Goal: Information Seeking & Learning: Check status

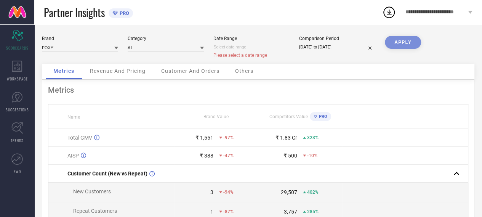
select select "7"
select select "2025"
select select "8"
select select "2025"
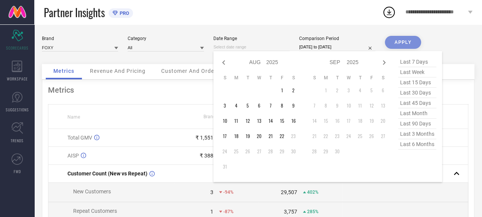
click at [272, 47] on input at bounding box center [252, 47] width 76 height 8
click at [283, 88] on td "1" at bounding box center [282, 90] width 11 height 11
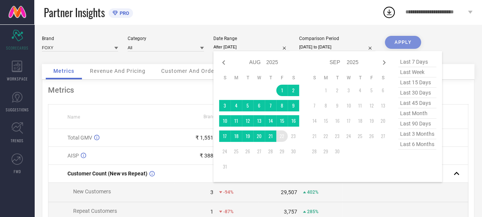
type input "[DATE] to [DATE]"
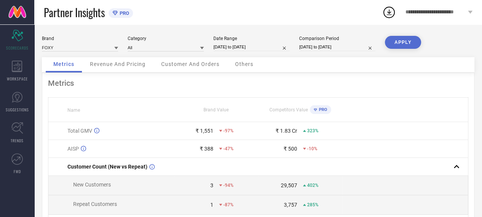
click at [398, 40] on button "APPLY" at bounding box center [403, 42] width 36 height 13
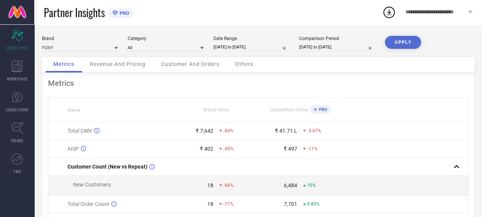
select select "3"
select select "2024"
select select "4"
select select "2024"
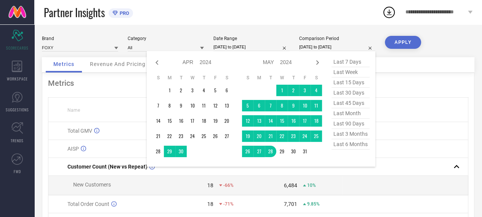
click at [350, 48] on input "[DATE] to [DATE]" at bounding box center [337, 47] width 76 height 8
click at [317, 64] on icon at bounding box center [317, 62] width 9 height 9
select select "4"
select select "2024"
select select "5"
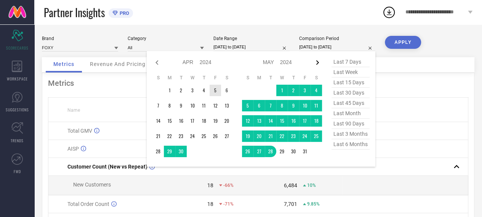
select select "2024"
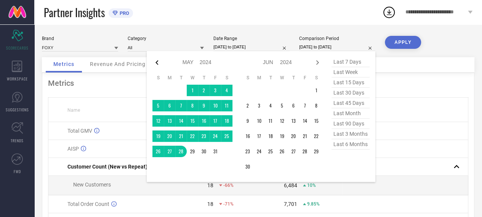
click at [158, 67] on icon at bounding box center [157, 62] width 9 height 9
select select "3"
select select "2024"
select select "4"
select select "2024"
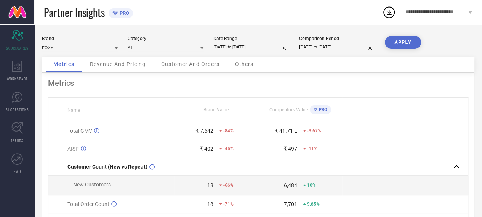
click at [419, 100] on th at bounding box center [405, 110] width 126 height 24
click at [26, 68] on div "WORKSPACE" at bounding box center [17, 71] width 34 height 31
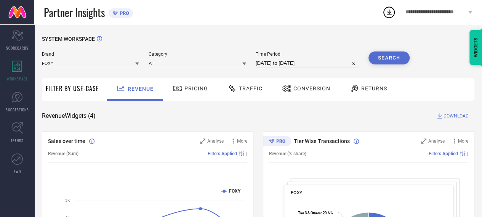
click at [191, 90] on span "Pricing" at bounding box center [197, 88] width 24 height 6
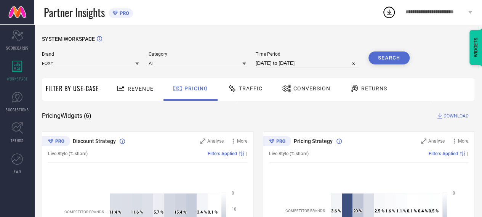
click at [250, 89] on span "Traffic" at bounding box center [251, 88] width 24 height 6
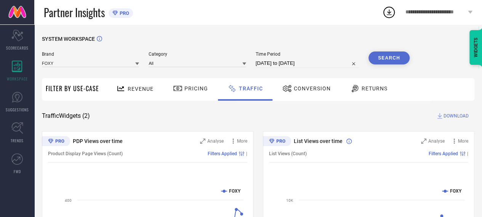
click at [289, 85] on icon at bounding box center [288, 88] width 10 height 9
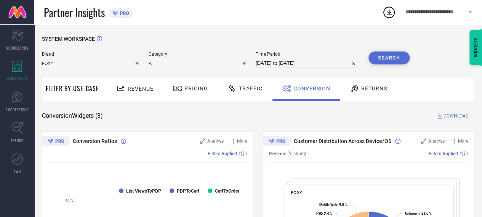
click at [373, 88] on span "Returns" at bounding box center [375, 88] width 26 height 6
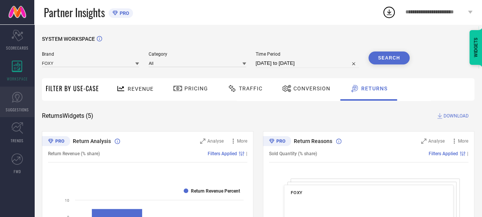
click at [16, 96] on icon at bounding box center [16, 97] width 11 height 11
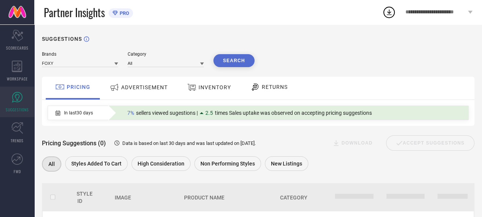
click at [135, 83] on div "ADVERTISEMENT" at bounding box center [139, 87] width 62 height 14
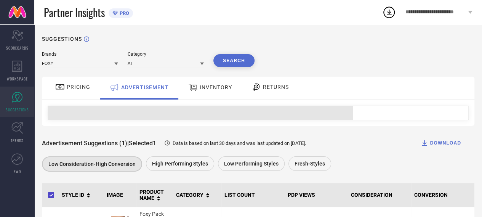
click at [85, 89] on span "PRICING" at bounding box center [79, 87] width 24 height 6
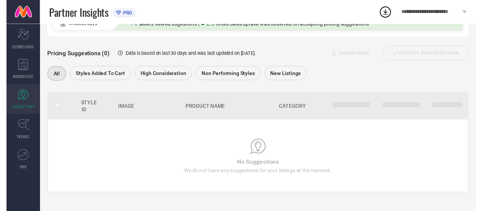
scroll to position [19, 0]
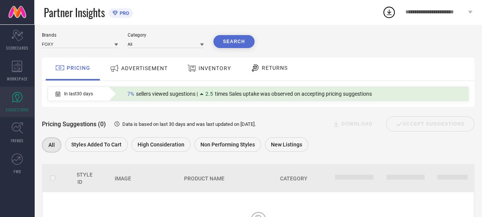
click at [132, 71] on span "ADVERTISEMENT" at bounding box center [144, 68] width 47 height 6
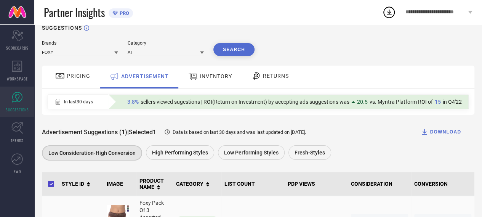
scroll to position [0, 0]
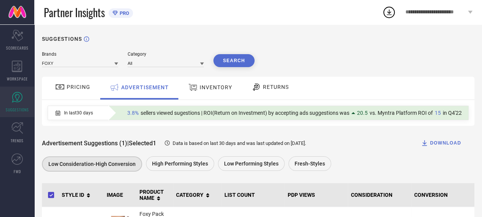
click at [206, 87] on span "INVENTORY" at bounding box center [216, 87] width 32 height 6
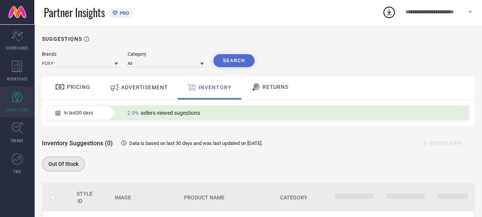
scroll to position [90, 0]
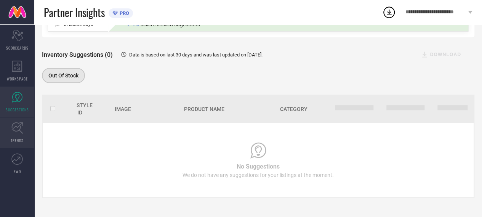
click at [22, 125] on icon at bounding box center [17, 128] width 12 height 12
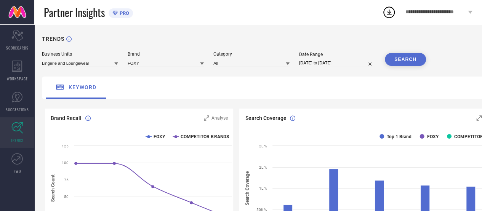
click at [469, 13] on icon at bounding box center [470, 12] width 5 height 3
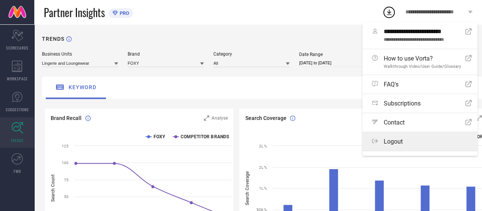
click at [400, 147] on label "Logout" at bounding box center [420, 141] width 115 height 19
click at [0, 0] on button "Logout" at bounding box center [0, 0] width 0 height 0
